Goal: Task Accomplishment & Management: Manage account settings

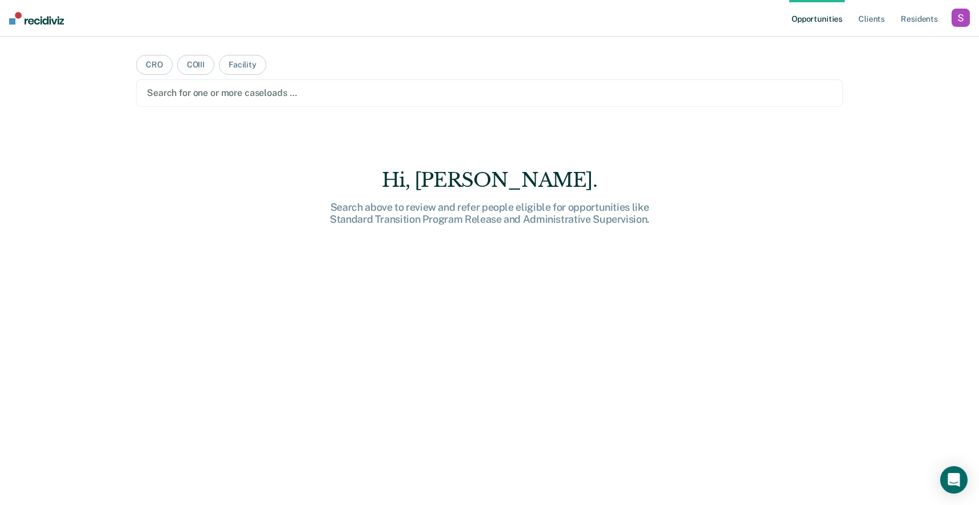
click at [964, 14] on div "button" at bounding box center [961, 18] width 18 height 18
click at [908, 43] on link "Profile" at bounding box center [915, 47] width 92 height 10
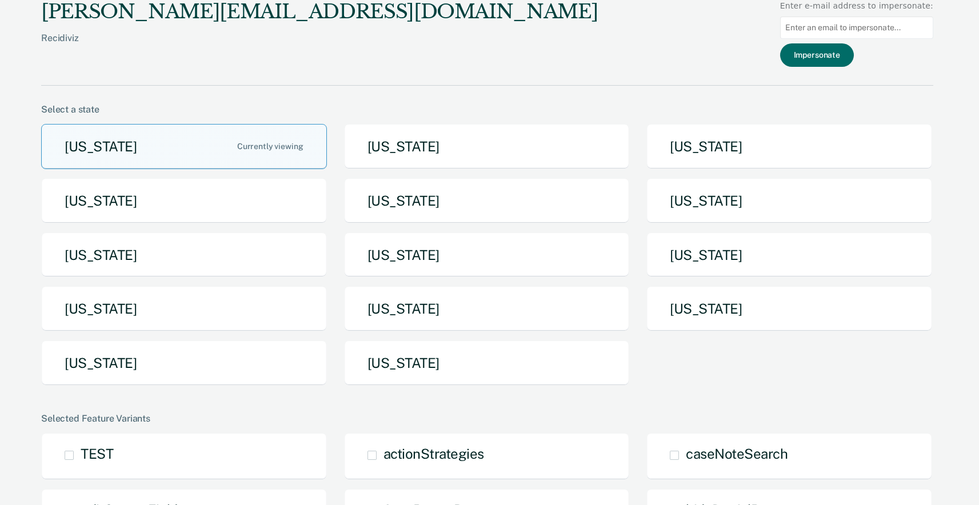
click at [868, 34] on input at bounding box center [856, 28] width 153 height 22
paste input "[PERSON_NAME][EMAIL_ADDRESS][PERSON_NAME][DOMAIN_NAME][US_STATE]"
type input "[PERSON_NAME][EMAIL_ADDRESS][PERSON_NAME][DOMAIN_NAME][US_STATE]"
click at [823, 57] on button "Impersonate" at bounding box center [817, 54] width 74 height 23
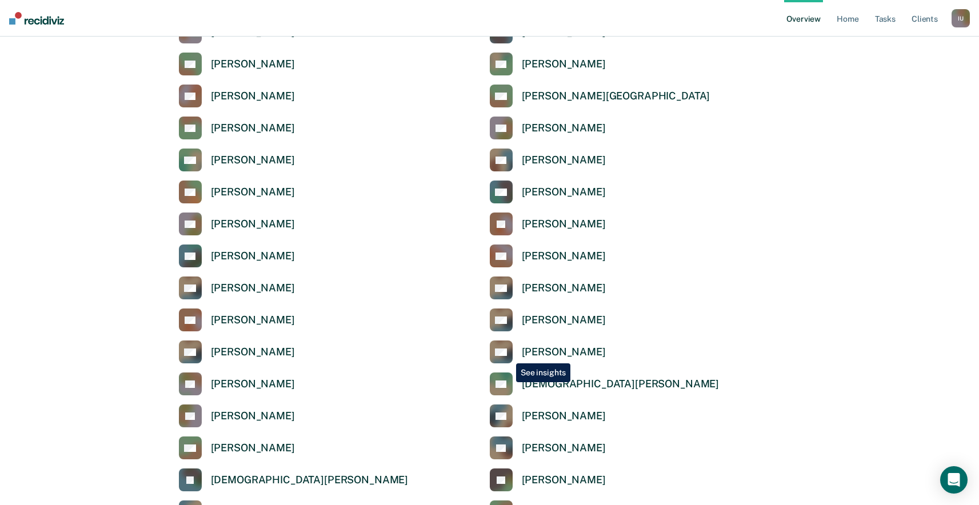
scroll to position [948, 0]
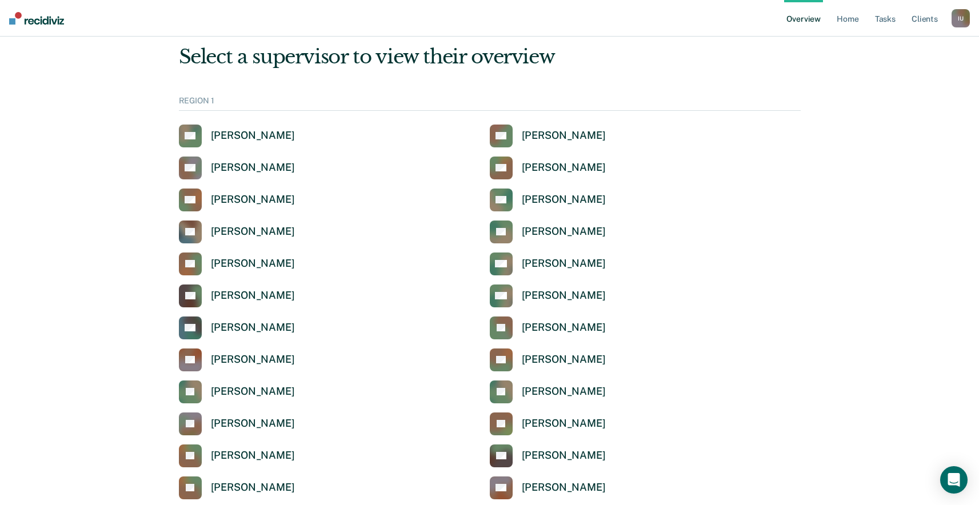
scroll to position [0, 0]
